Goal: Task Accomplishment & Management: Manage account settings

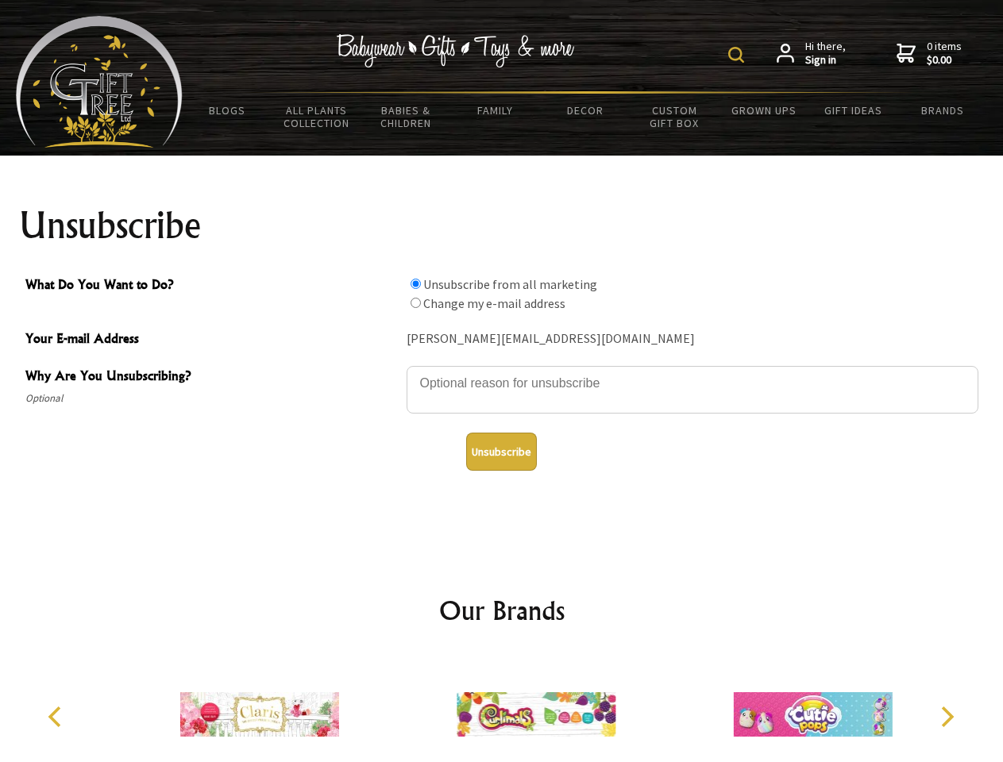
click at [738, 55] on img at bounding box center [736, 55] width 16 height 16
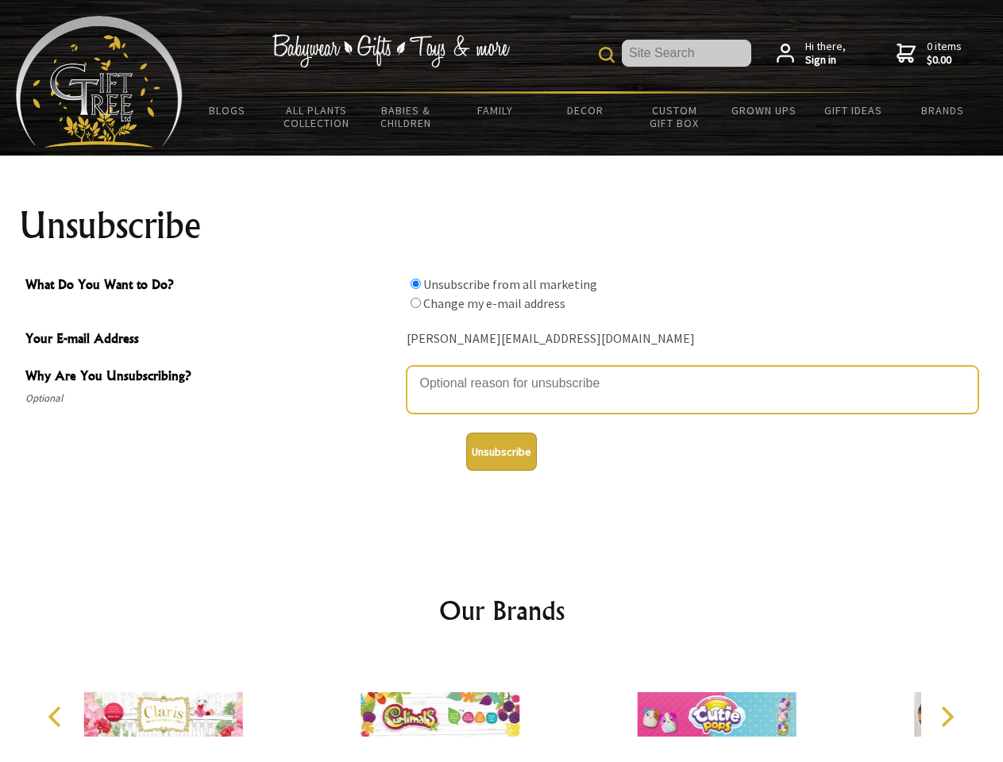
click at [502, 372] on textarea "Why Are You Unsubscribing?" at bounding box center [692, 390] width 572 height 48
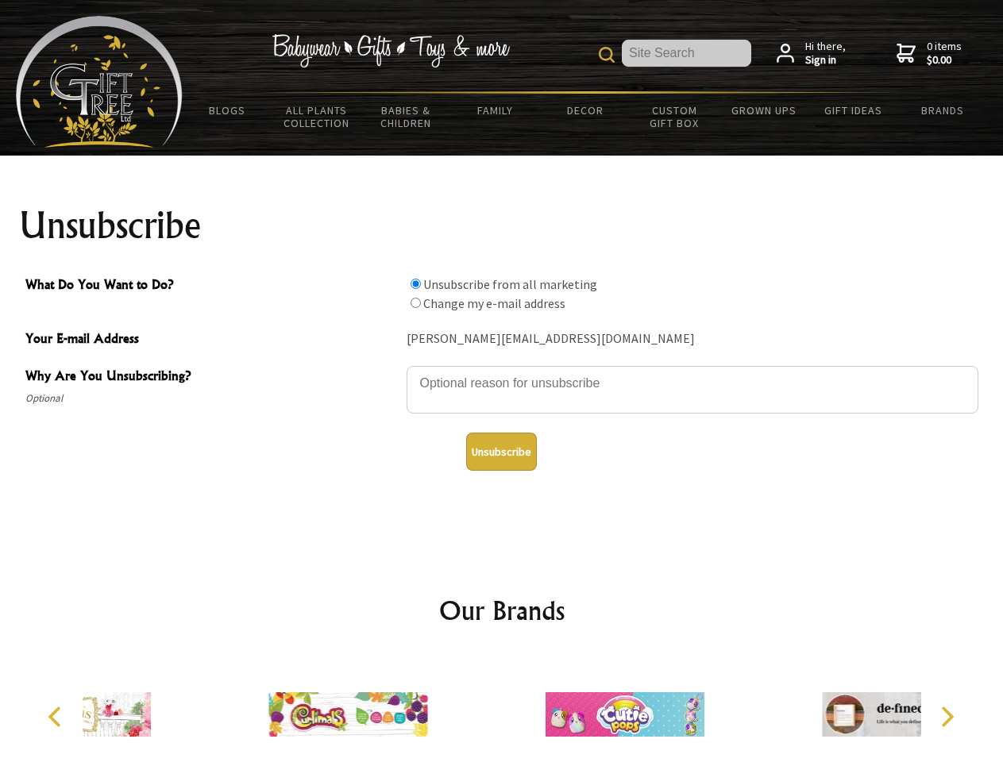
click at [415, 283] on input "What Do You Want to Do?" at bounding box center [415, 284] width 10 height 10
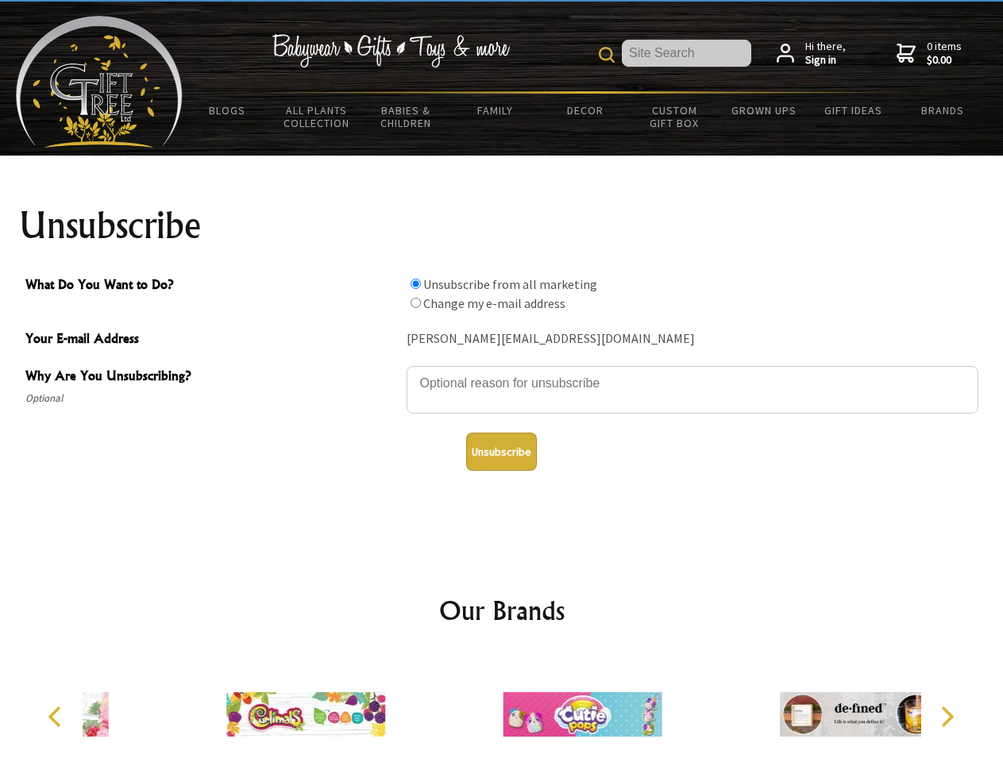
click at [415, 302] on input "What Do You Want to Do?" at bounding box center [415, 303] width 10 height 10
radio input "true"
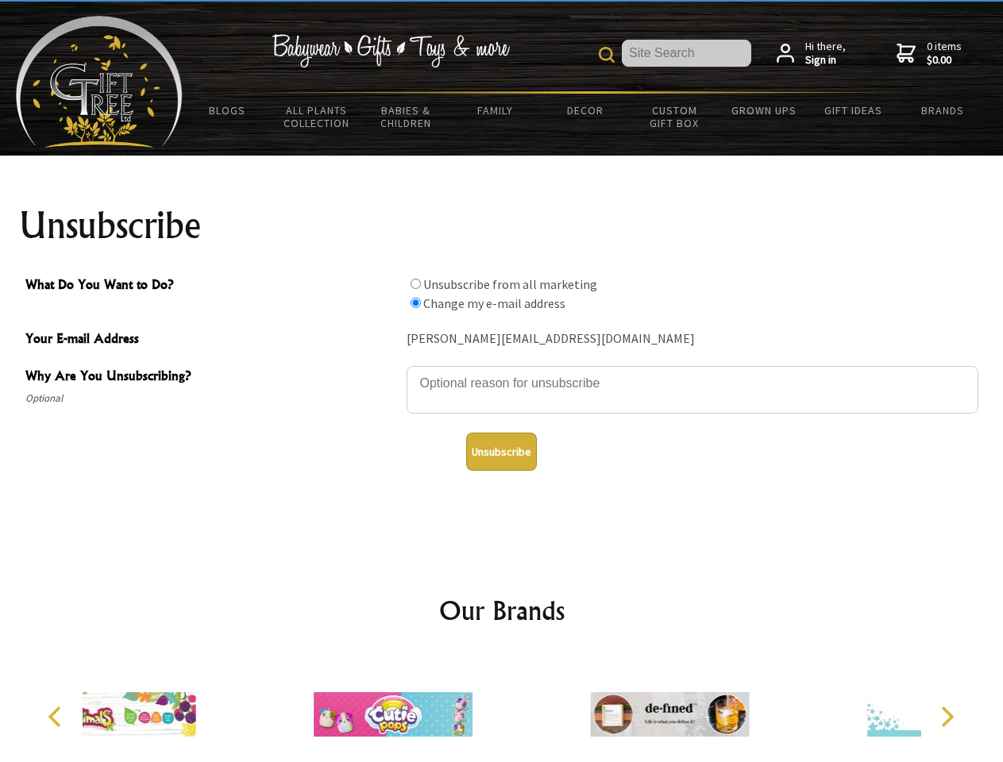
click at [501, 452] on button "Unsubscribe" at bounding box center [501, 452] width 71 height 38
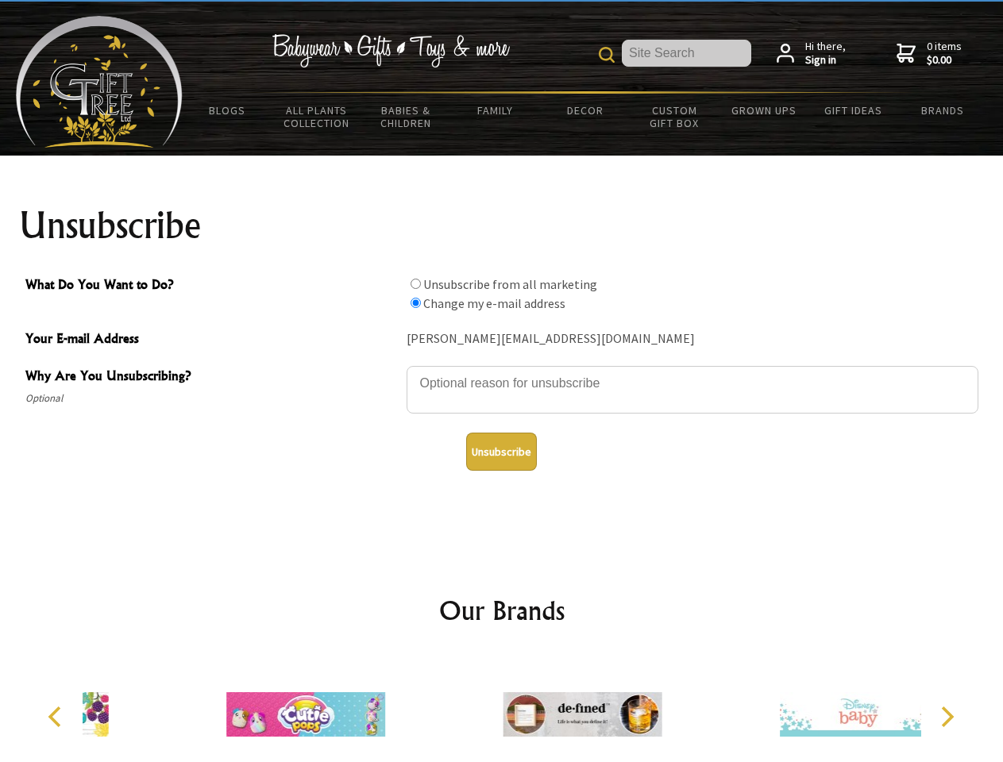
click at [502, 708] on div at bounding box center [582, 717] width 276 height 124
click at [57, 717] on icon "Previous" at bounding box center [56, 717] width 21 height 21
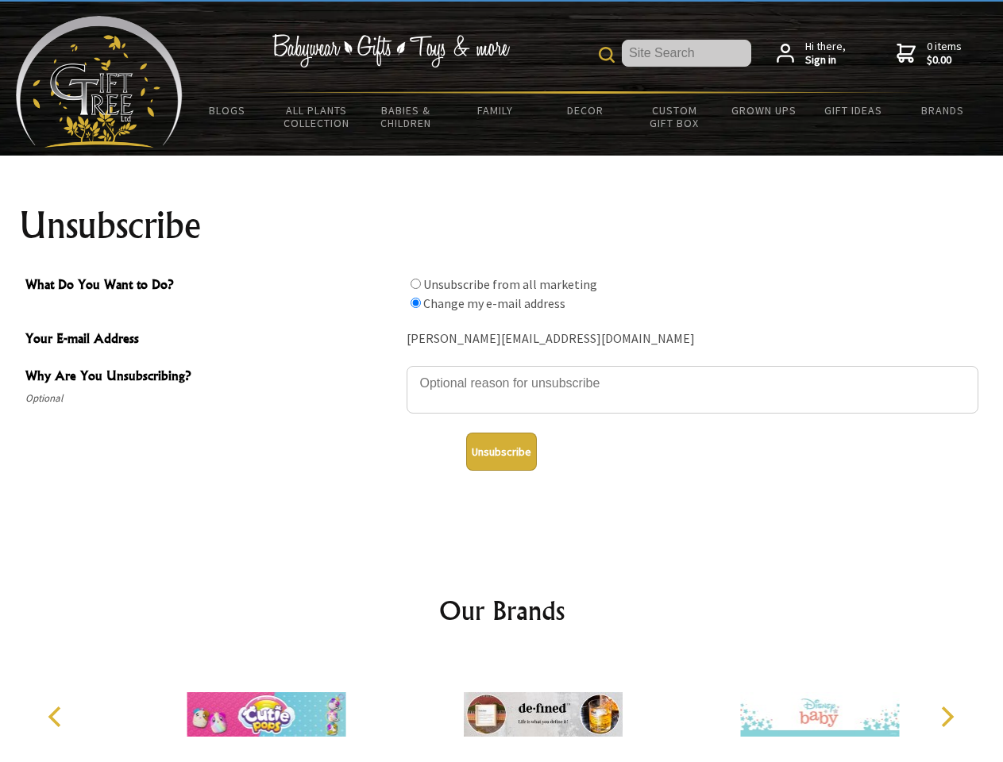
click at [946, 717] on icon "Next" at bounding box center [945, 717] width 21 height 21
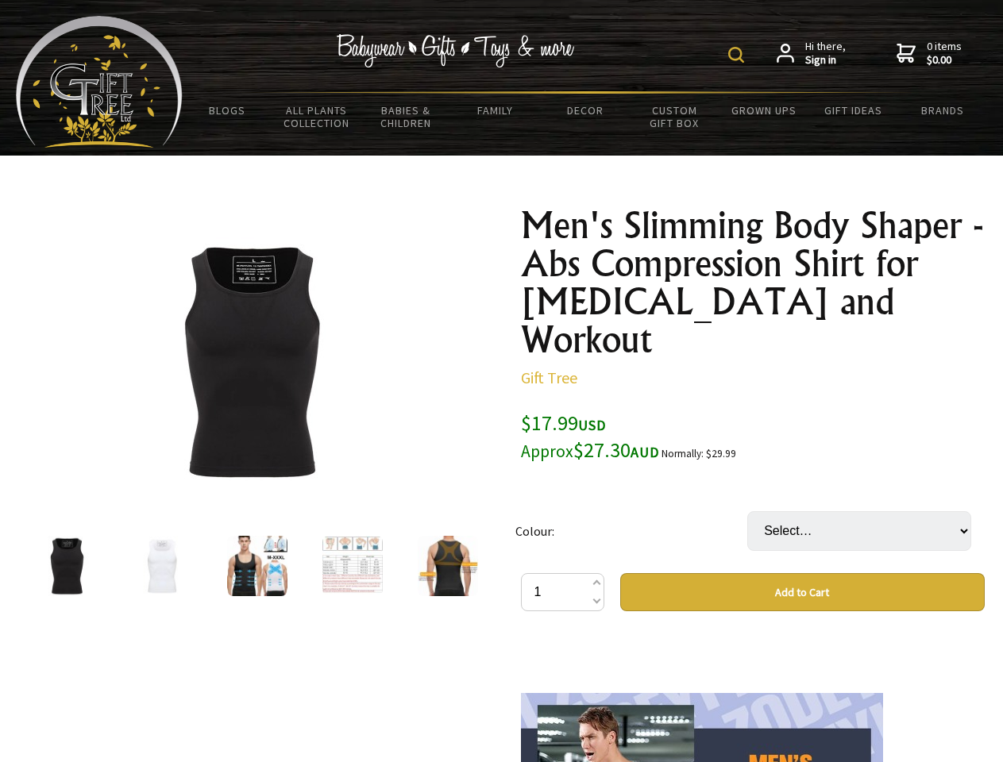
click at [738, 55] on img at bounding box center [736, 55] width 16 height 16
